Goal: Information Seeking & Learning: Learn about a topic

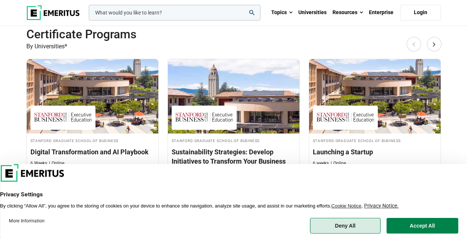
click at [343, 226] on button "Deny All" at bounding box center [345, 226] width 71 height 16
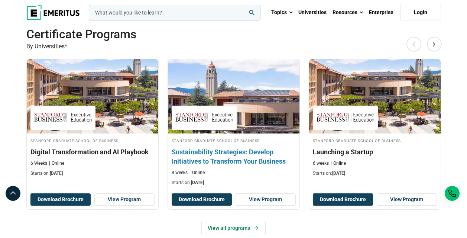
scroll to position [372, 0]
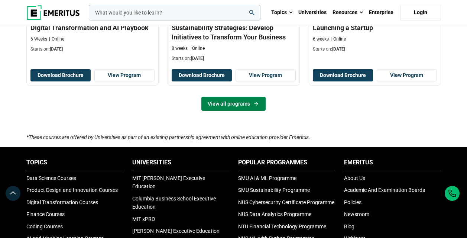
click at [231, 104] on link "View all programs" at bounding box center [233, 104] width 64 height 14
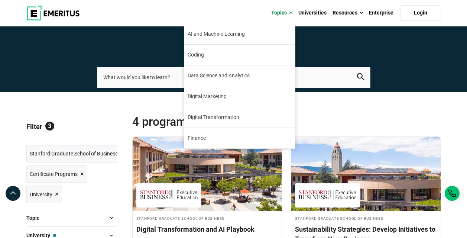
scroll to position [1, 0]
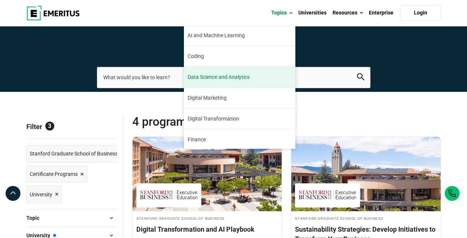
click at [246, 76] on span "Data Science and Analytics" at bounding box center [219, 77] width 62 height 8
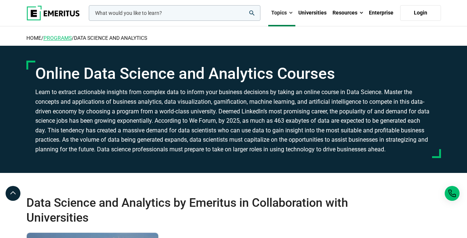
click at [64, 37] on link "Programs" at bounding box center [57, 38] width 28 height 6
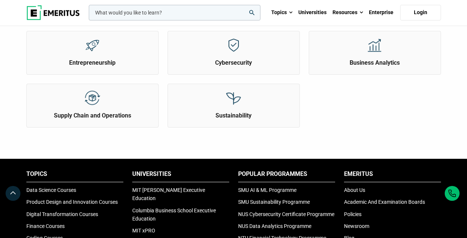
scroll to position [495, 0]
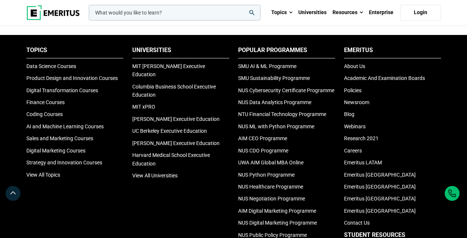
click at [252, 14] on icon "search" at bounding box center [251, 12] width 5 height 5
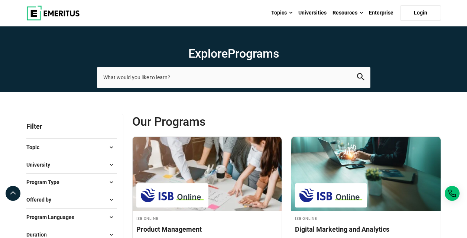
scroll to position [124, 0]
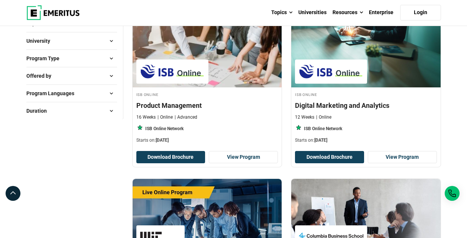
click at [111, 111] on span at bounding box center [111, 110] width 11 height 11
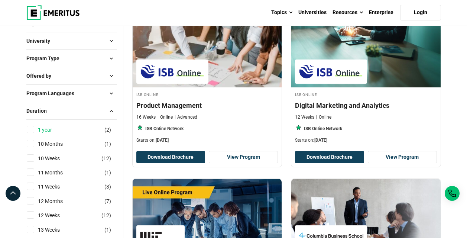
click at [45, 128] on link "1 year" at bounding box center [52, 130] width 29 height 8
checkbox input "true"
click at [63, 142] on link "10 Months" at bounding box center [58, 144] width 40 height 8
checkbox input "true"
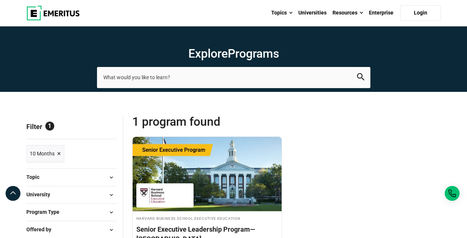
scroll to position [124, 0]
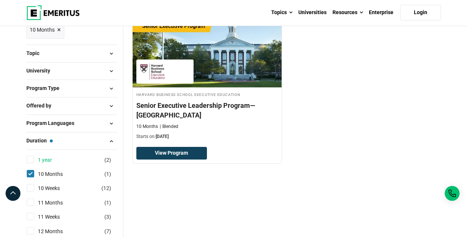
click at [45, 158] on link "1 year" at bounding box center [52, 160] width 29 height 8
checkbox input "true"
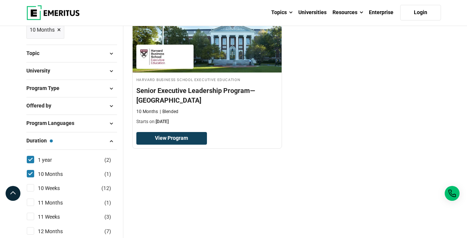
click at [34, 202] on div "11 Months ( 1 )" at bounding box center [71, 202] width 91 height 8
click at [32, 202] on input "11 Months ( 1 )" at bounding box center [30, 201] width 7 height 7
checkbox input "true"
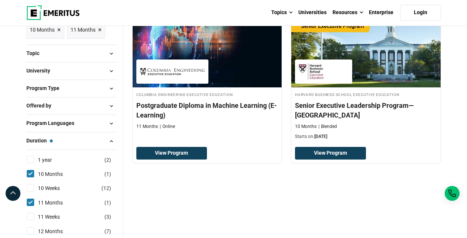
click at [33, 230] on input "12 Months ( 7 )" at bounding box center [30, 230] width 7 height 7
checkbox input "true"
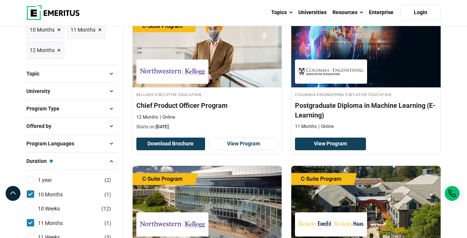
click at [29, 179] on input "1 year ( 2 )" at bounding box center [30, 179] width 7 height 7
checkbox input "true"
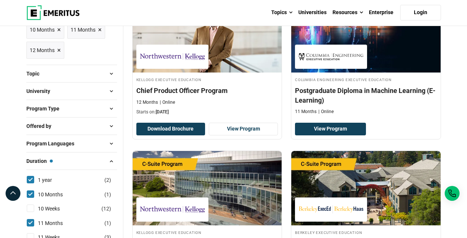
scroll to position [247, 0]
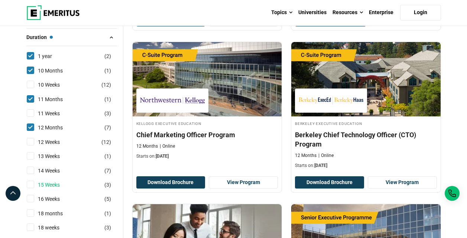
scroll to position [372, 0]
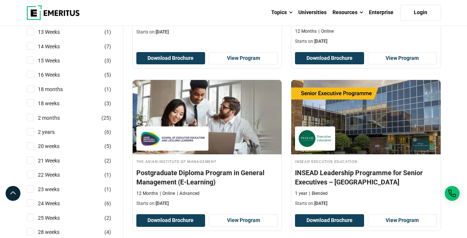
click at [33, 89] on input "18 months ( 1 )" at bounding box center [30, 88] width 7 height 7
checkbox input "true"
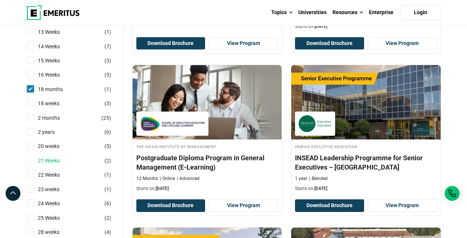
scroll to position [495, 0]
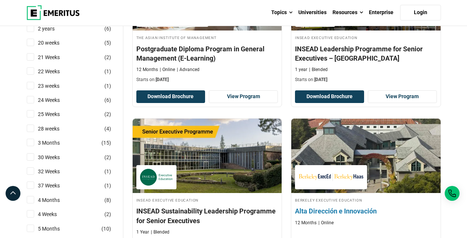
scroll to position [619, 0]
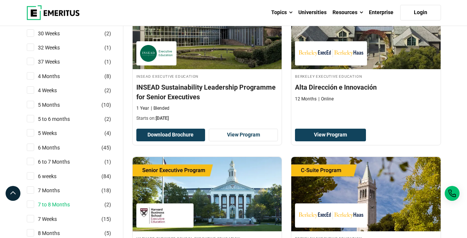
click at [62, 204] on link "7 to 8 Months" at bounding box center [61, 204] width 47 height 8
checkbox input "true"
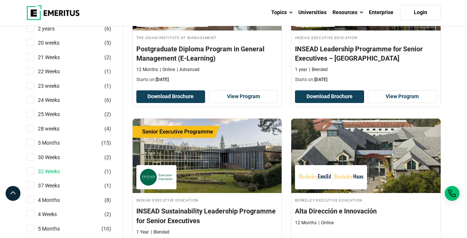
scroll to position [619, 0]
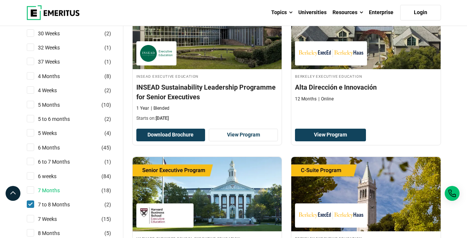
click at [54, 192] on link "7 Months" at bounding box center [56, 190] width 37 height 8
checkbox input "true"
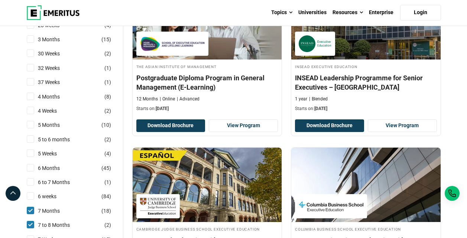
scroll to position [743, 0]
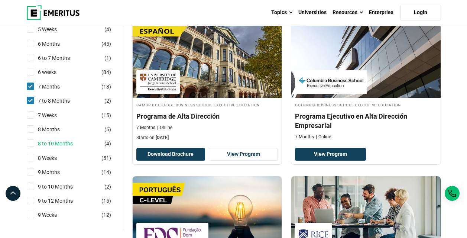
click at [46, 144] on link "8 to 10 Months" at bounding box center [63, 143] width 50 height 8
checkbox input "true"
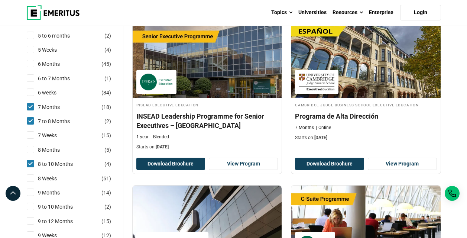
scroll to position [867, 0]
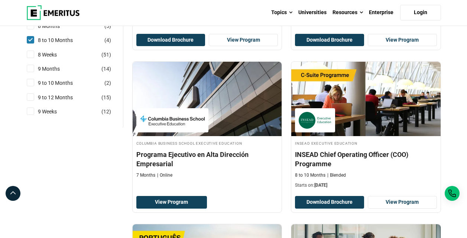
click at [33, 98] on input "9 to 12 Months ( 15 )" at bounding box center [30, 96] width 7 height 7
checkbox input "true"
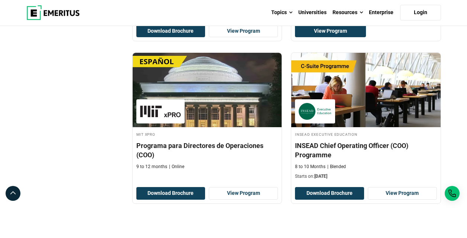
scroll to position [1610, 0]
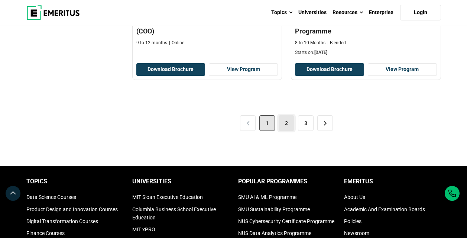
click at [286, 130] on link "2" at bounding box center [287, 123] width 16 height 16
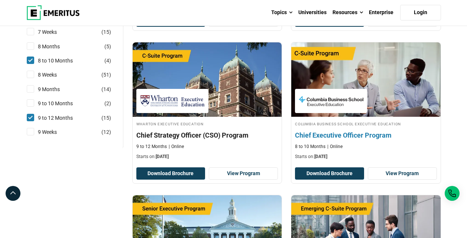
scroll to position [991, 0]
